Goal: Task Accomplishment & Management: Manage account settings

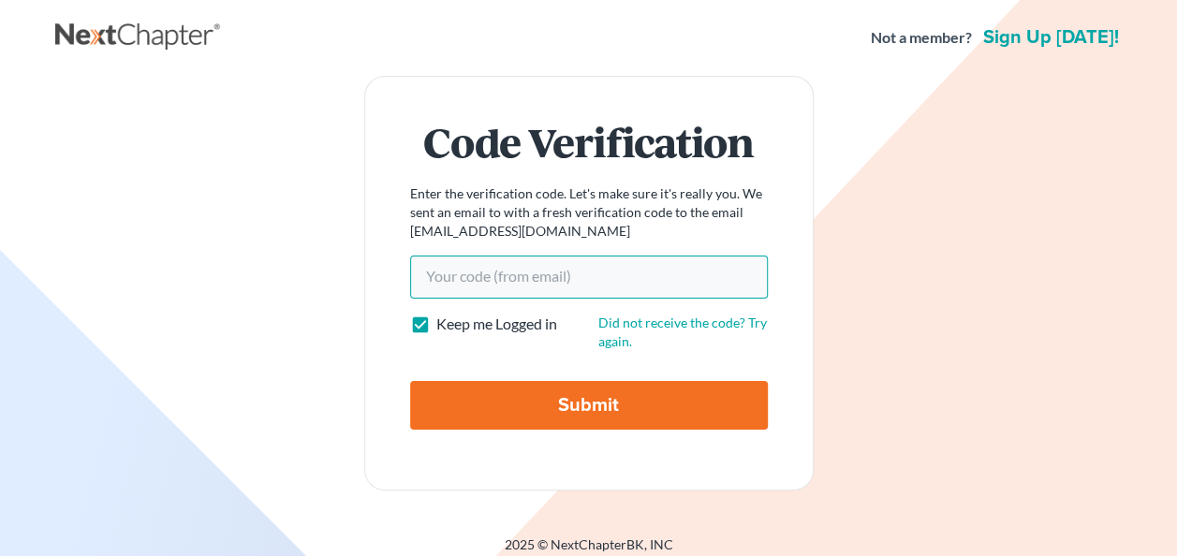
click at [497, 266] on input "Your code(from email)" at bounding box center [589, 277] width 358 height 43
paste input "e4d164"
type input "e4d164"
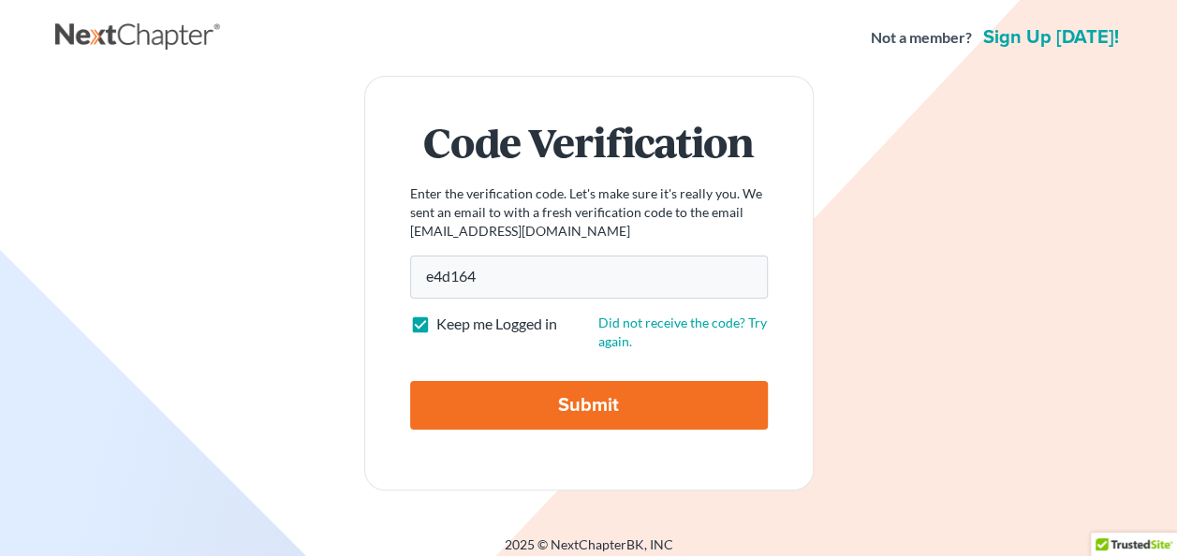
click at [436, 324] on label "Keep me Logged in" at bounding box center [496, 325] width 121 height 22
click at [444, 324] on input "Keep me Logged in" at bounding box center [450, 320] width 12 height 12
checkbox input "false"
click at [596, 407] on input "Submit" at bounding box center [589, 405] width 358 height 49
type input "Thinking..."
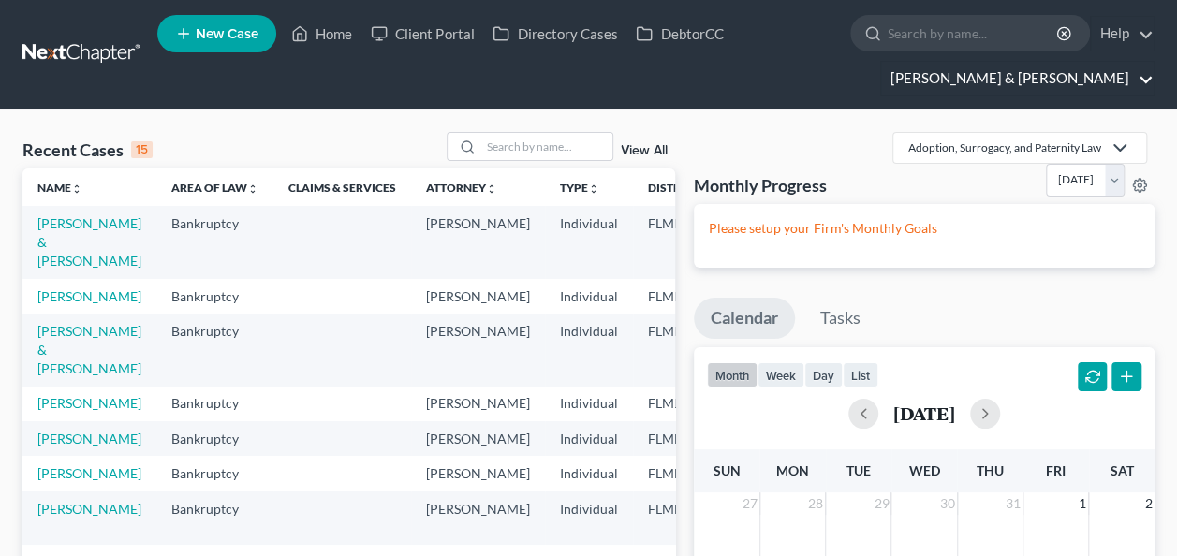
click at [1145, 79] on link "Dwyer & Knight" at bounding box center [1017, 79] width 273 height 34
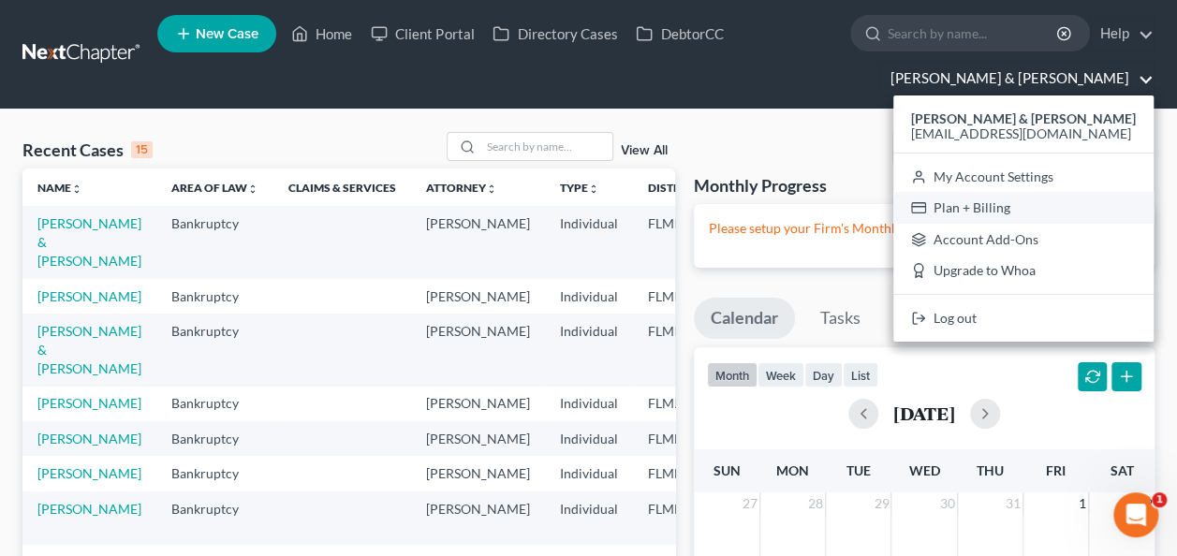
click at [1051, 206] on link "Plan + Billing" at bounding box center [1023, 208] width 260 height 32
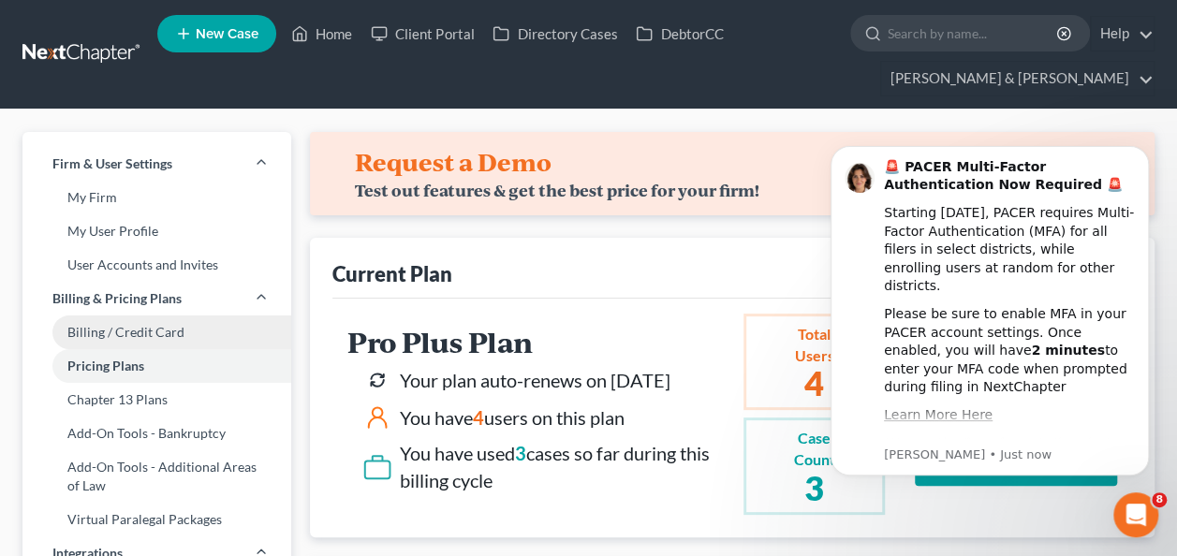
click at [161, 335] on link "Billing / Credit Card" at bounding box center [156, 333] width 269 height 34
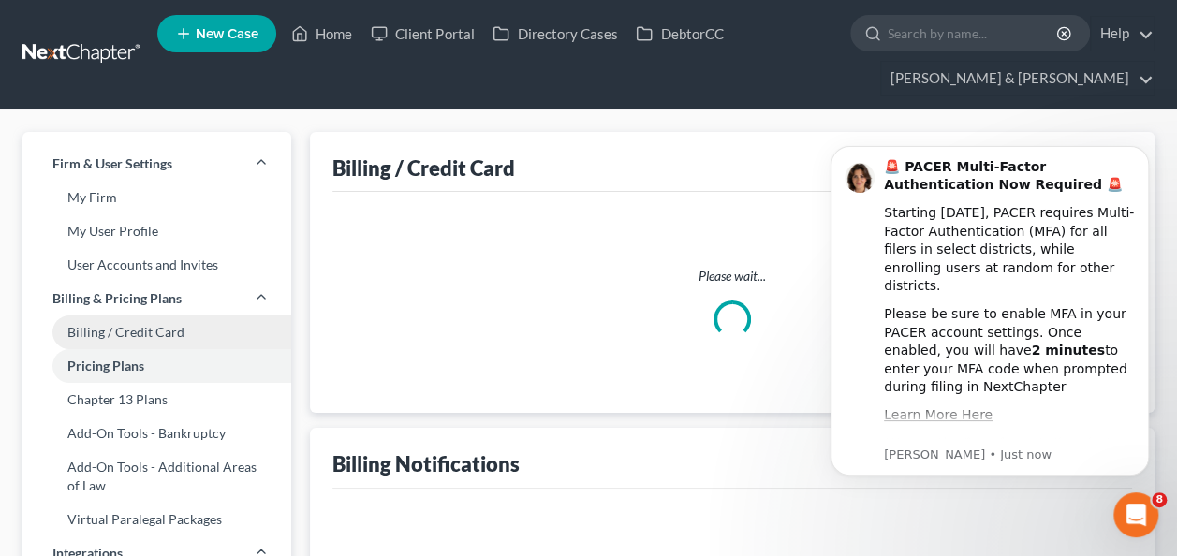
select select "9"
select select "1"
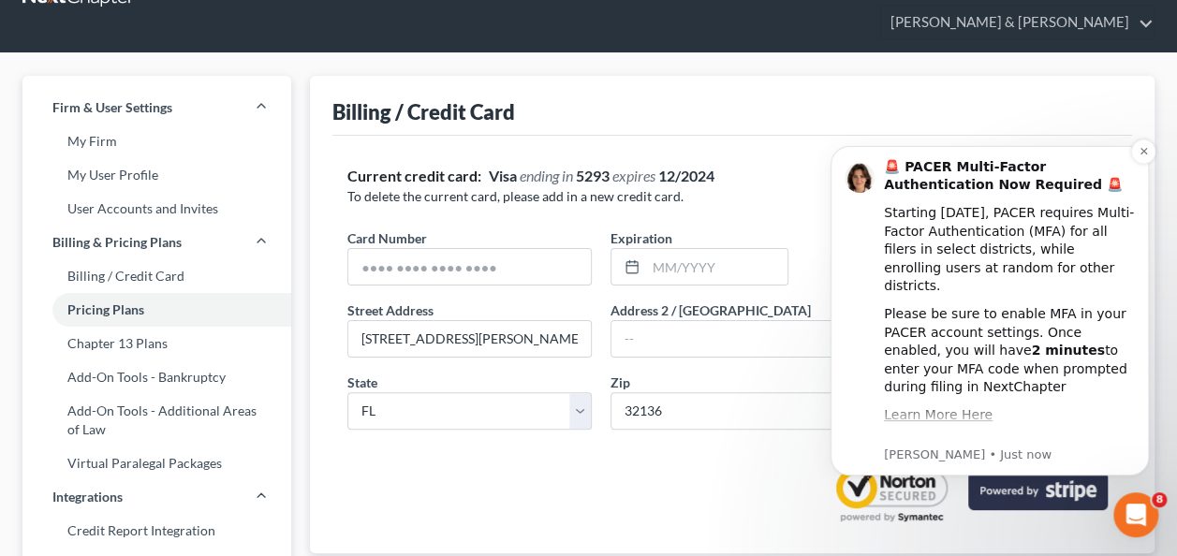
scroll to position [94, 0]
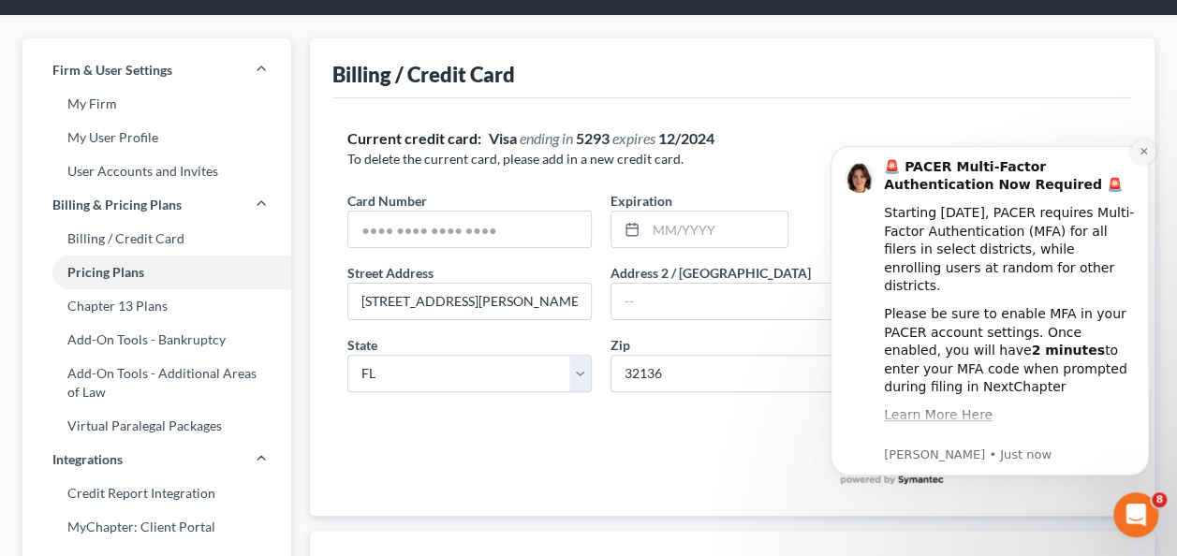
click at [1142, 150] on icon "Dismiss notification" at bounding box center [1144, 151] width 10 height 10
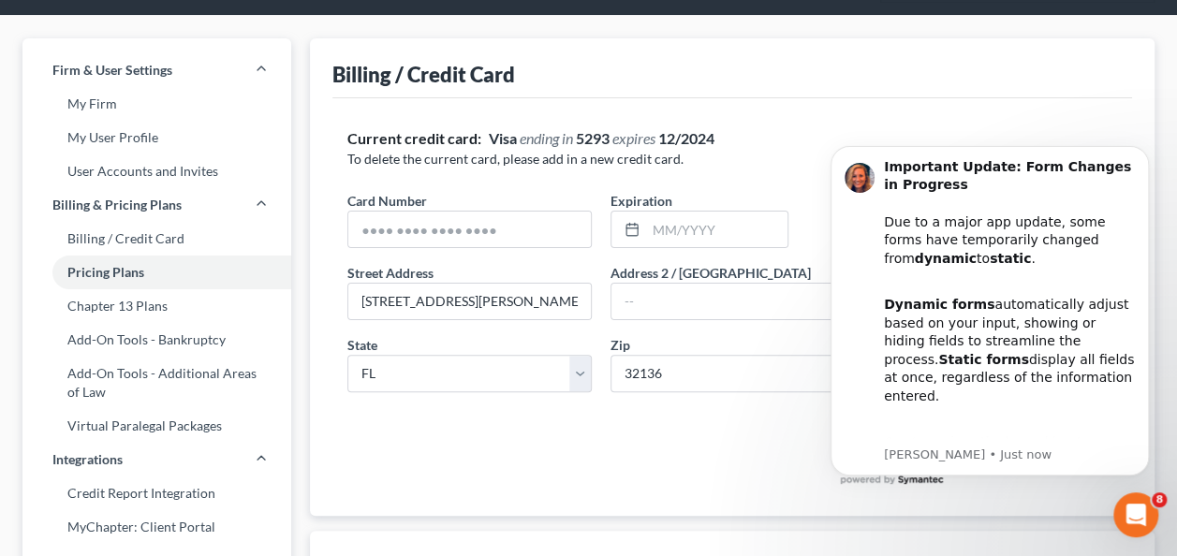
click at [1148, 149] on icon "Dismiss notification" at bounding box center [1144, 151] width 8 height 8
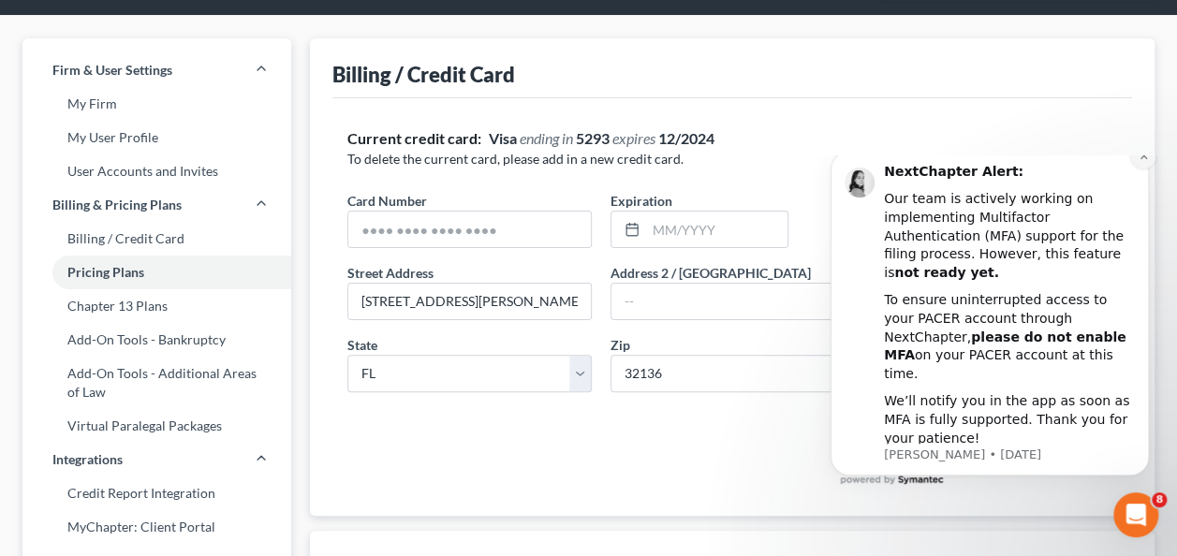
click at [1144, 161] on icon "Dismiss notification" at bounding box center [1144, 156] width 10 height 10
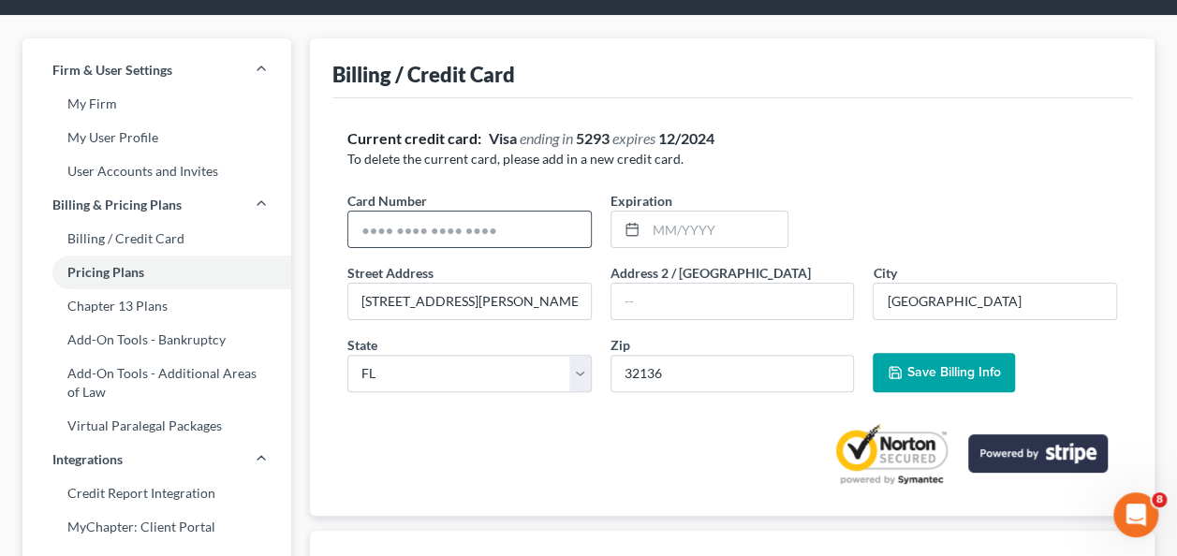
click at [501, 224] on input "text" at bounding box center [469, 230] width 243 height 36
click at [491, 234] on input "text" at bounding box center [469, 230] width 243 height 36
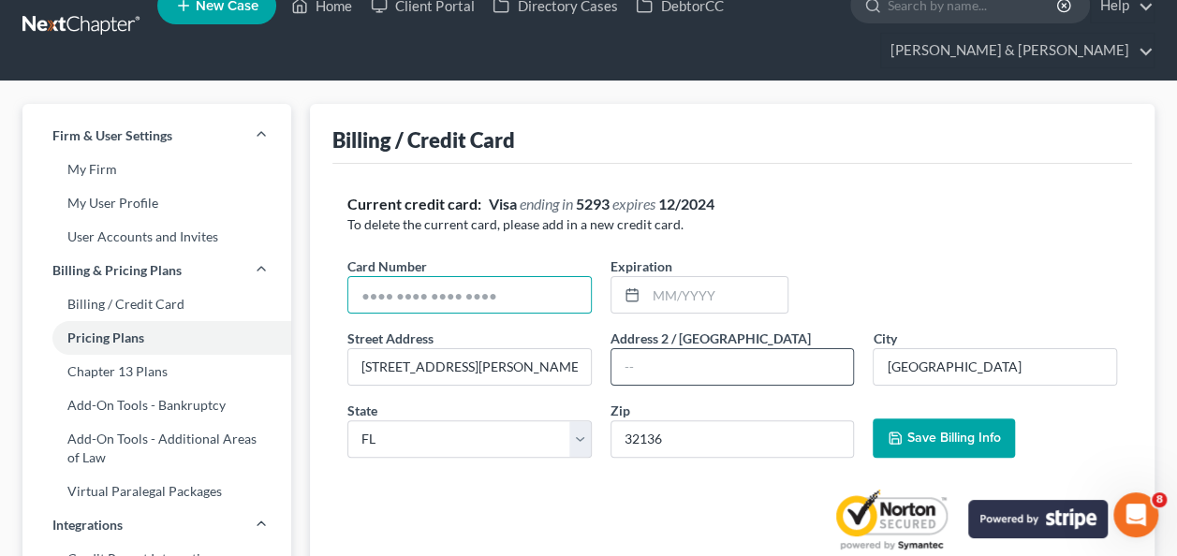
scroll to position [0, 0]
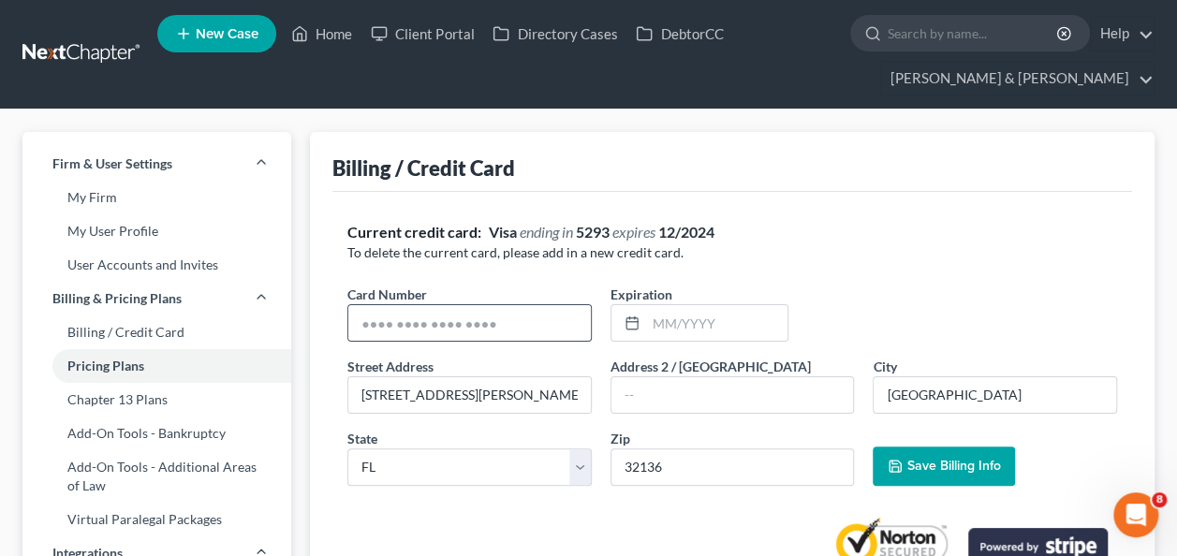
click at [426, 326] on input "text" at bounding box center [469, 323] width 243 height 36
click at [425, 325] on input "text" at bounding box center [469, 323] width 243 height 36
click at [425, 324] on input "text" at bounding box center [469, 323] width 243 height 36
click at [138, 363] on link "Pricing Plans" at bounding box center [156, 366] width 269 height 34
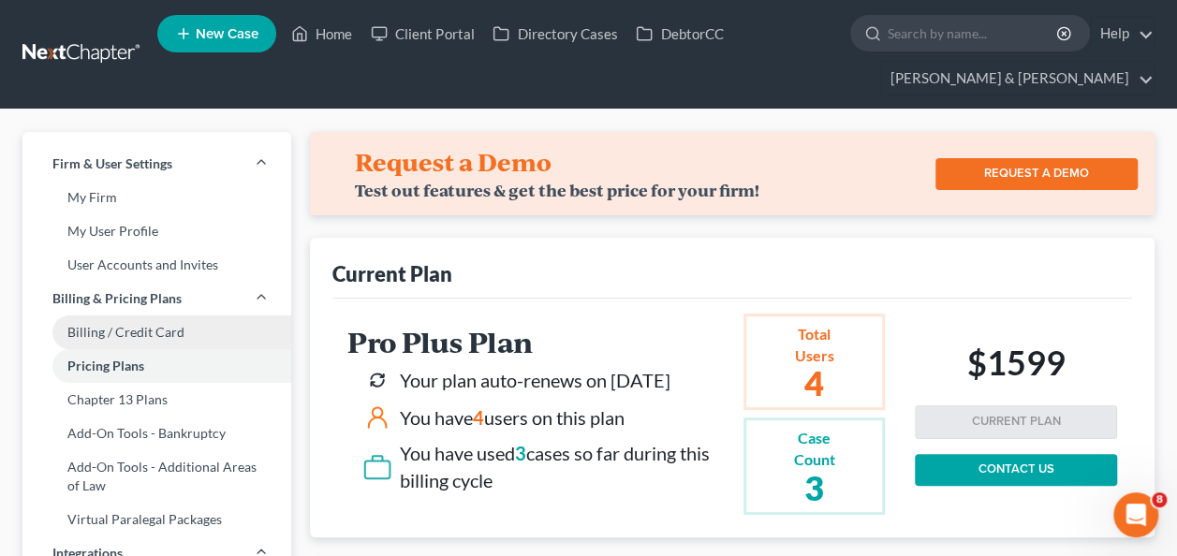
click at [155, 332] on link "Billing / Credit Card" at bounding box center [156, 333] width 269 height 34
select select "9"
select select "1"
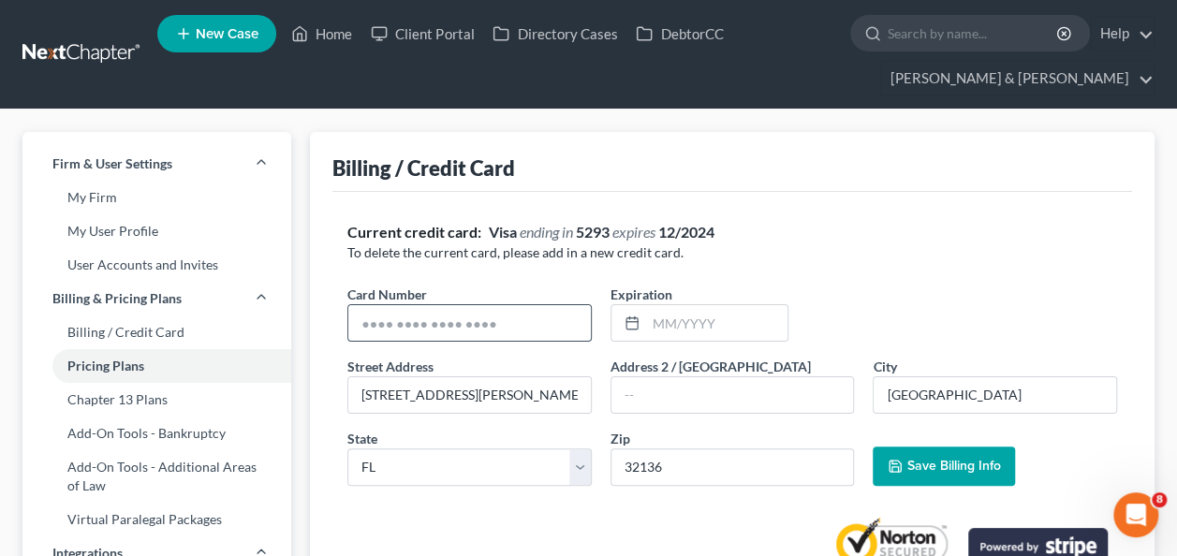
click at [540, 309] on input "text" at bounding box center [469, 323] width 243 height 36
click at [411, 320] on input "text" at bounding box center [469, 323] width 243 height 36
type input "d"
type input "5583656056754412"
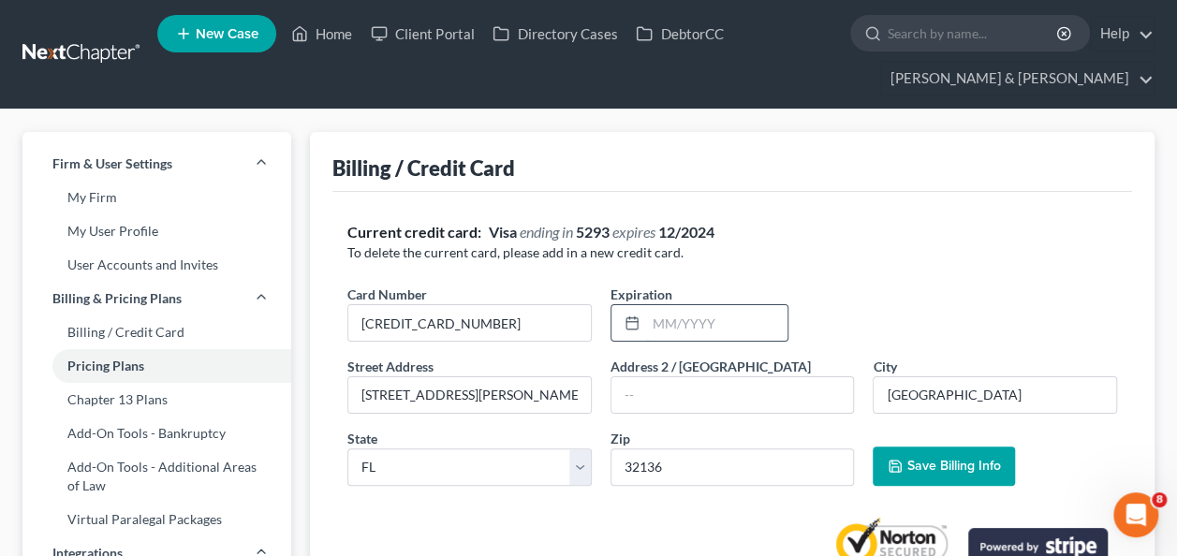
click at [701, 318] on input "text" at bounding box center [716, 323] width 141 height 36
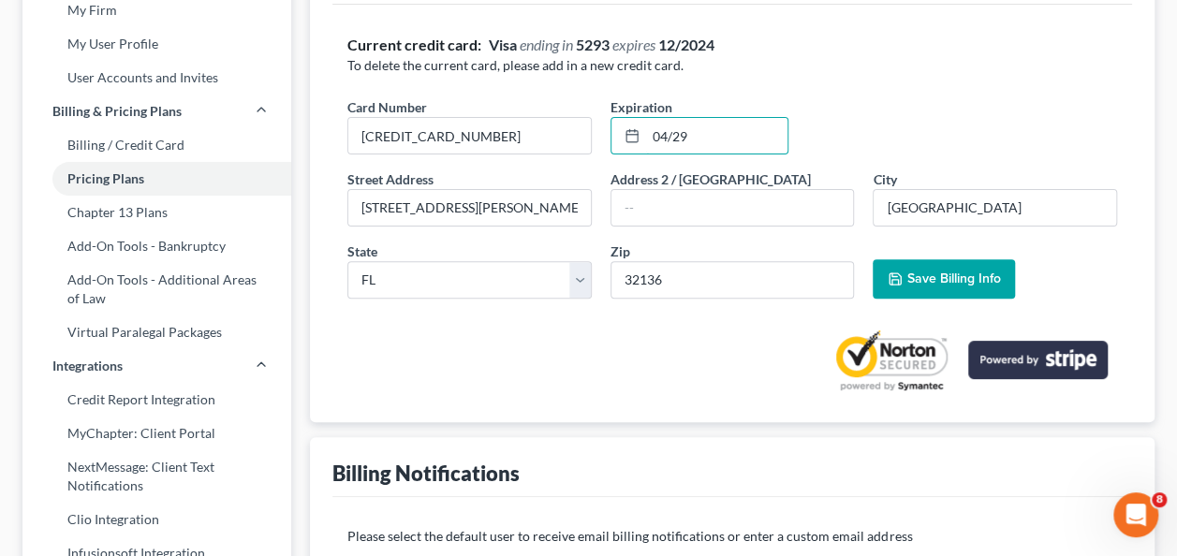
scroll to position [94, 0]
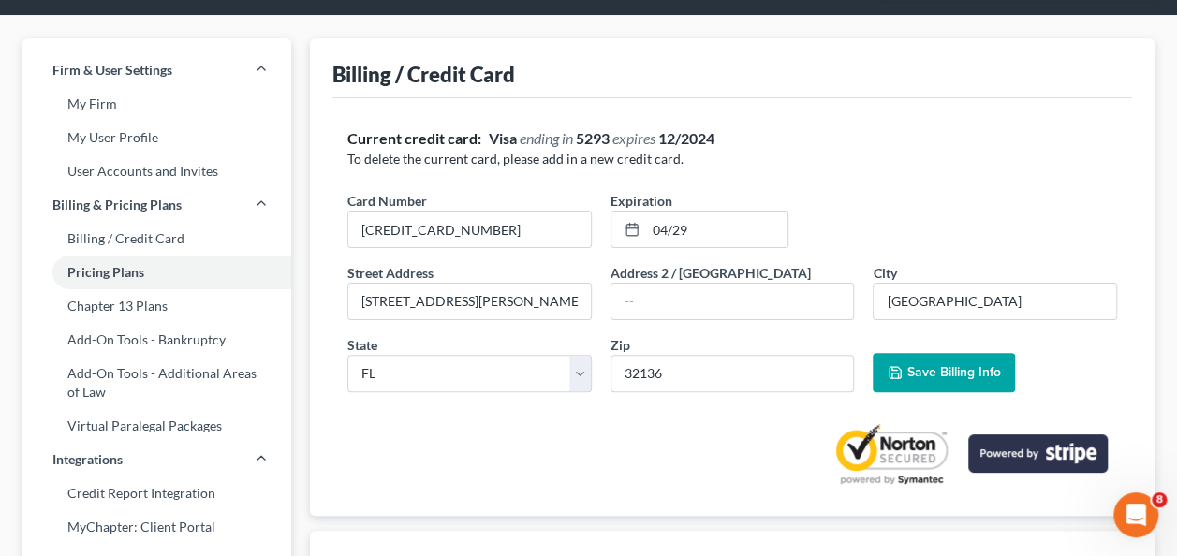
click at [918, 366] on span "Save Billing Info" at bounding box center [954, 372] width 94 height 16
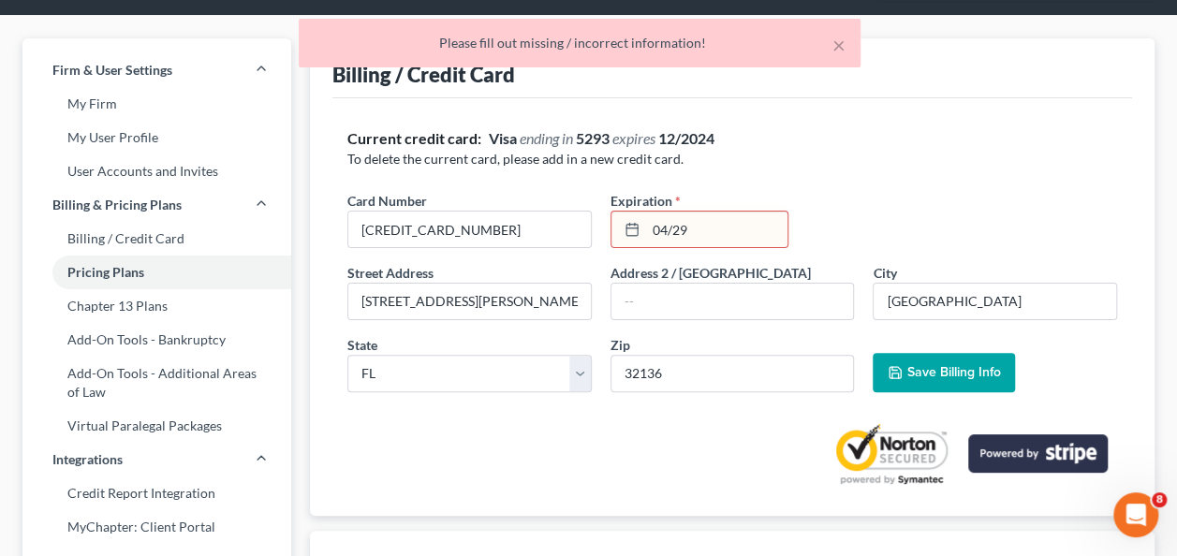
click at [633, 229] on icon at bounding box center [632, 229] width 15 height 15
click at [634, 229] on icon at bounding box center [632, 229] width 15 height 15
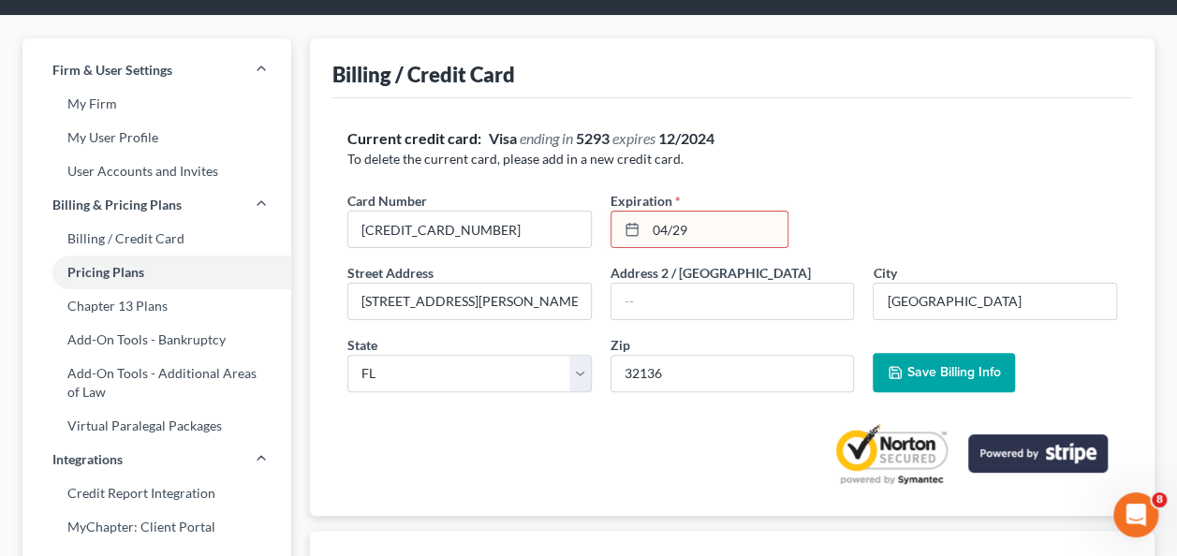
drag, startPoint x: 688, startPoint y: 231, endPoint x: 702, endPoint y: 227, distance: 14.8
click at [688, 230] on input "04/29" at bounding box center [716, 230] width 141 height 36
type input "0"
click at [668, 226] on input "042029" at bounding box center [716, 230] width 141 height 36
type input "04/2029"
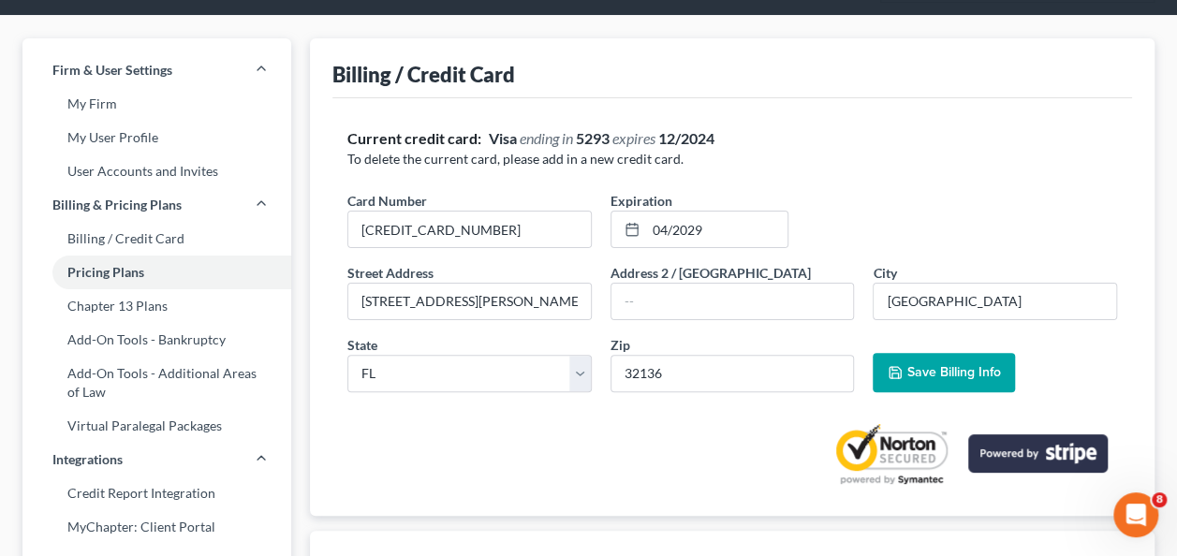
click at [930, 365] on span "Save Billing Info" at bounding box center [954, 372] width 94 height 16
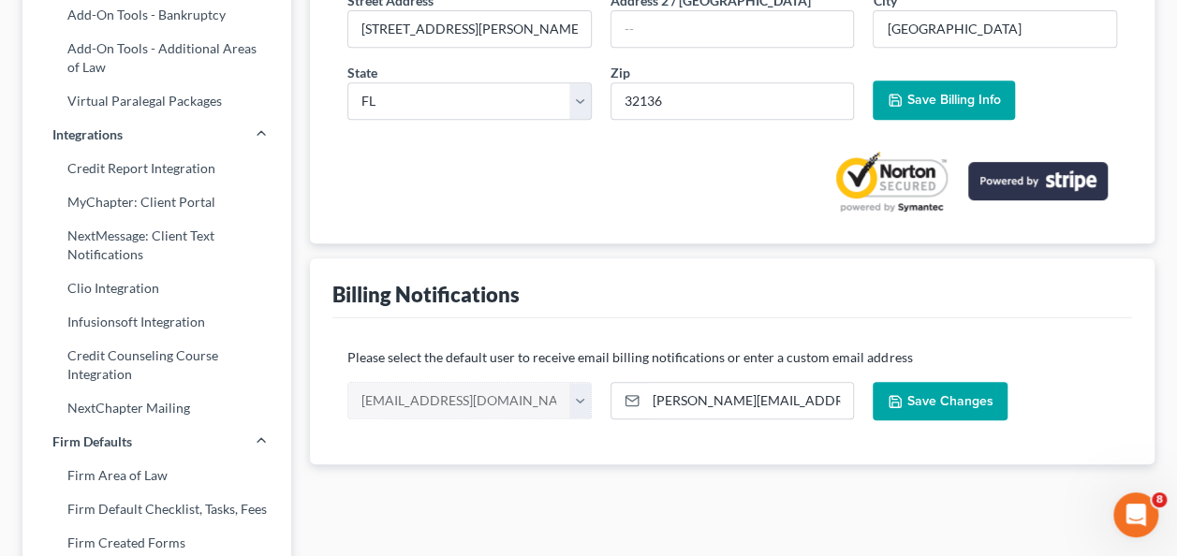
scroll to position [375, 0]
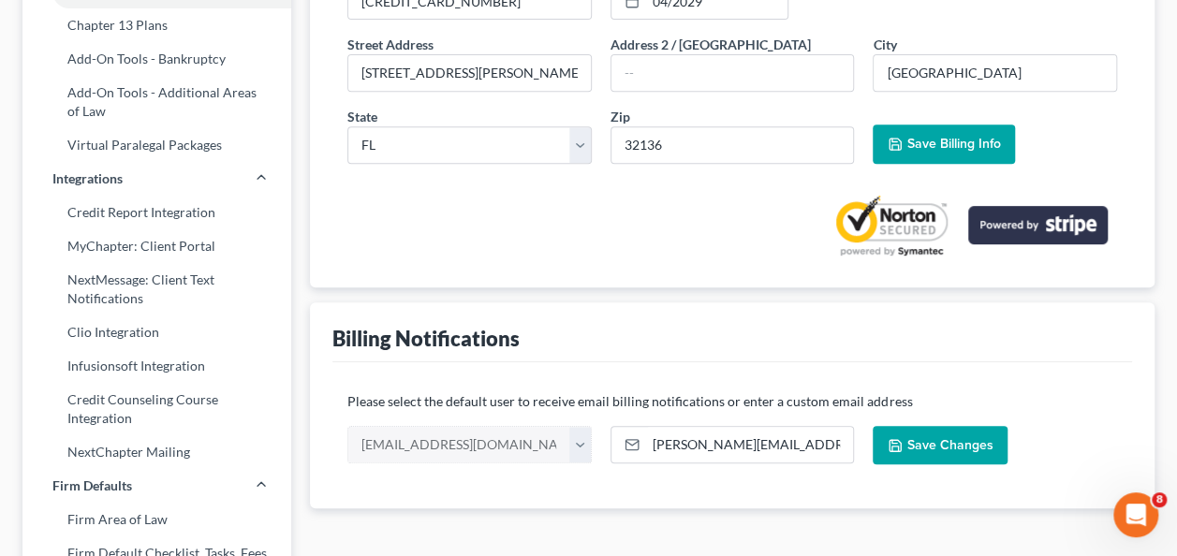
click at [942, 438] on span "Save Changes" at bounding box center [950, 445] width 86 height 16
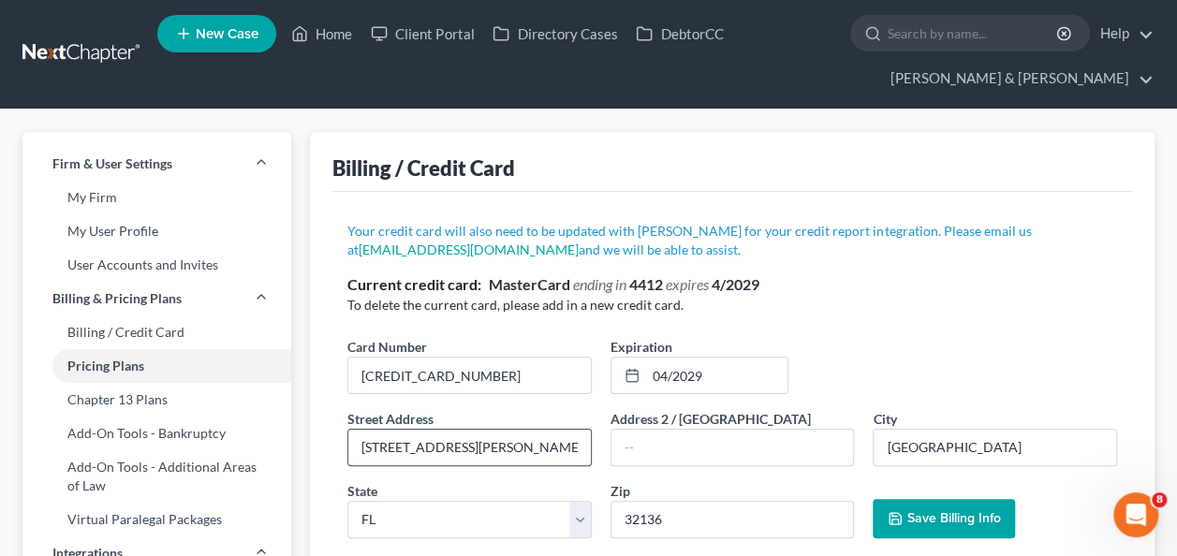
scroll to position [187, 0]
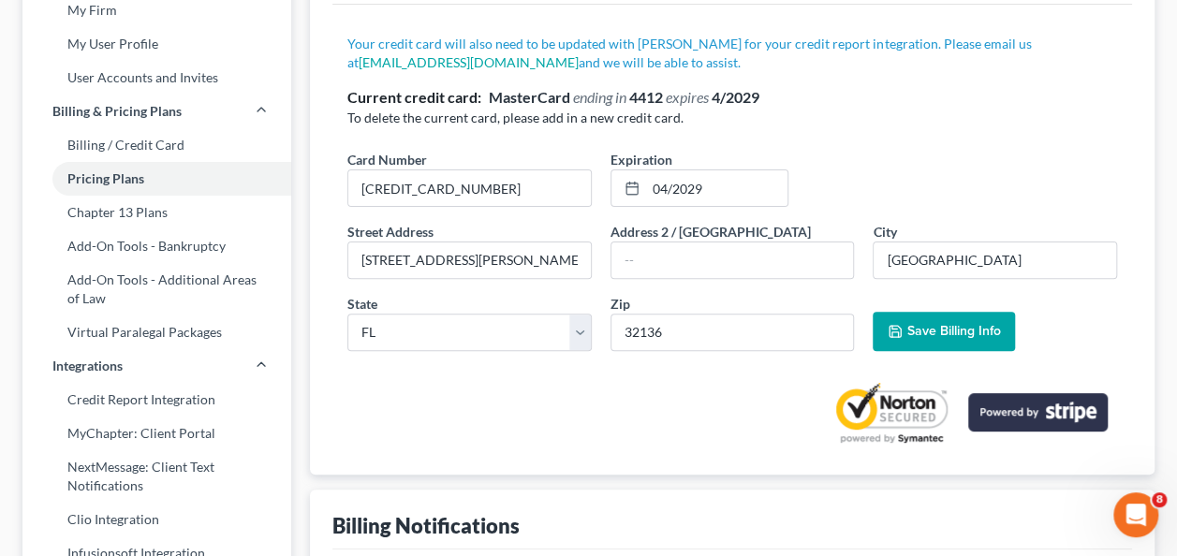
click at [910, 323] on span "Save Billing Info" at bounding box center [954, 331] width 94 height 16
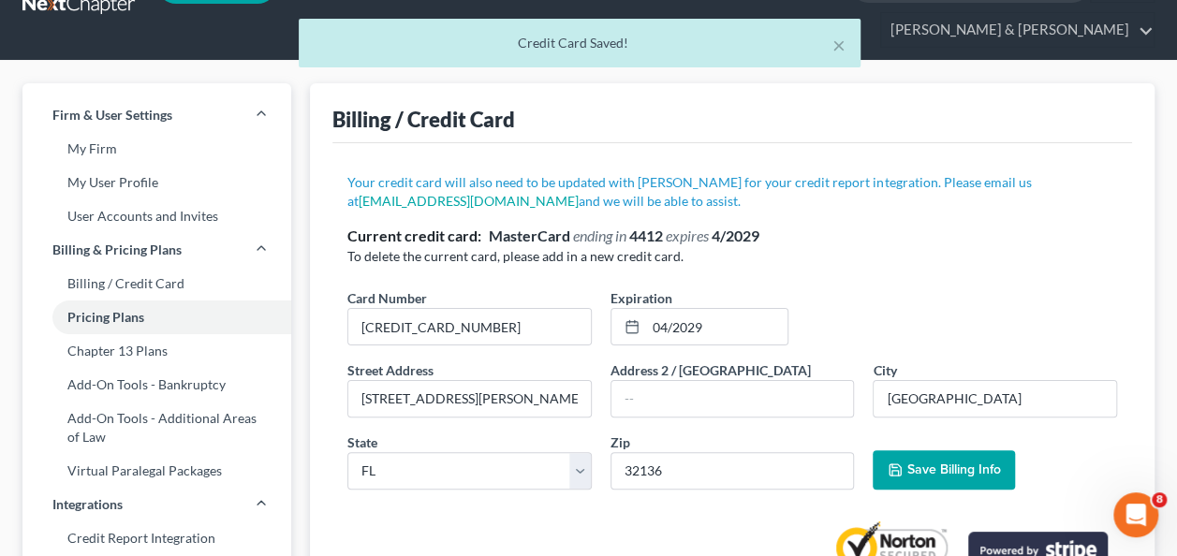
scroll to position [0, 0]
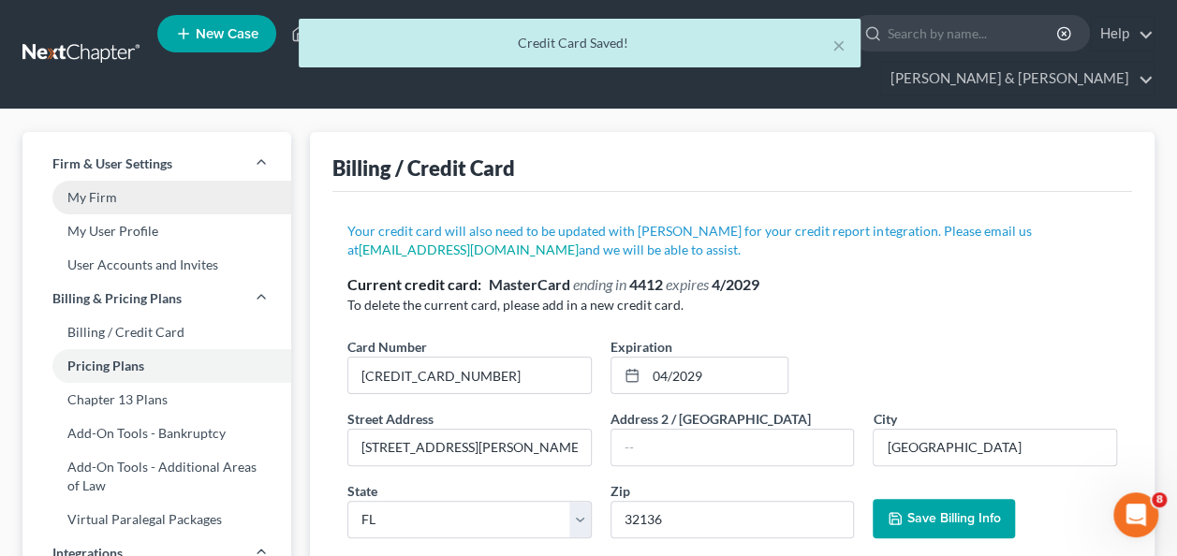
click at [96, 200] on link "My Firm" at bounding box center [156, 198] width 269 height 34
select select "15"
select select "24"
select select "9"
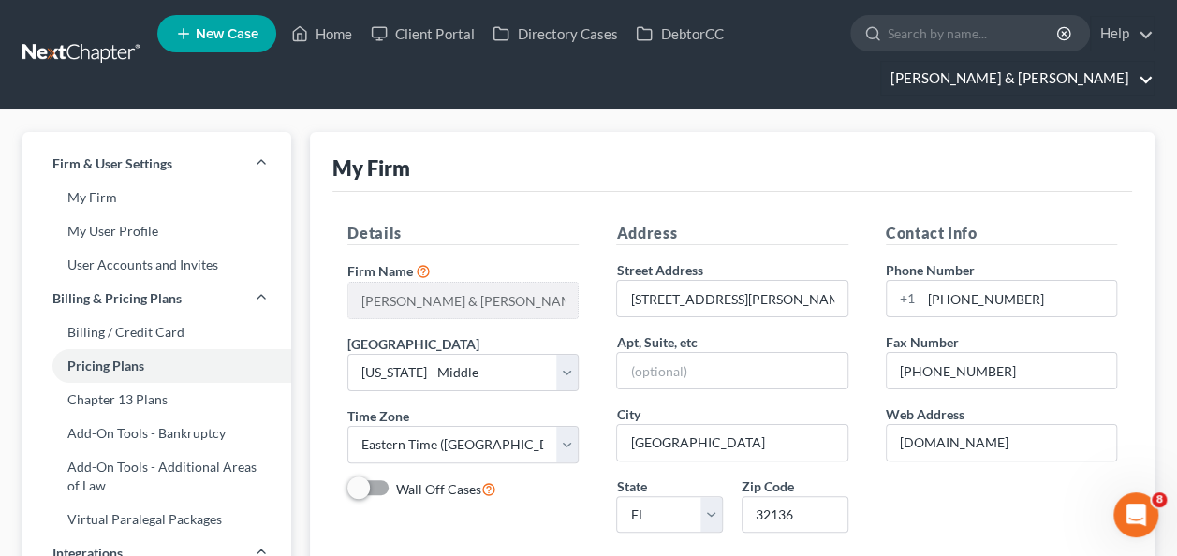
click at [1146, 81] on link "Dwyer & Knight" at bounding box center [1017, 79] width 273 height 34
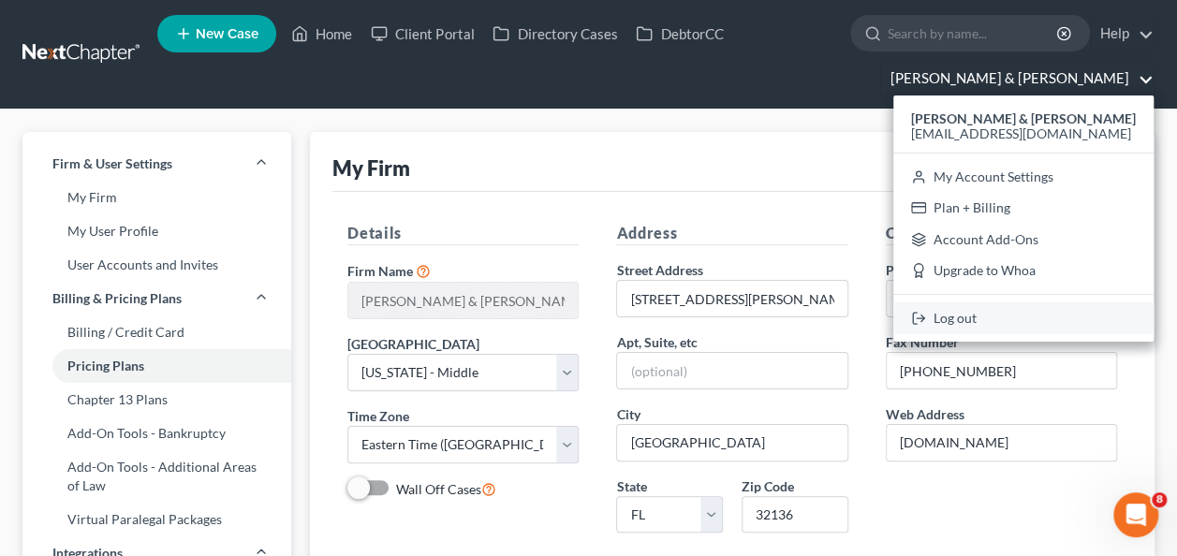
click at [1030, 311] on link "Log out" at bounding box center [1023, 319] width 260 height 32
